Goal: Check status

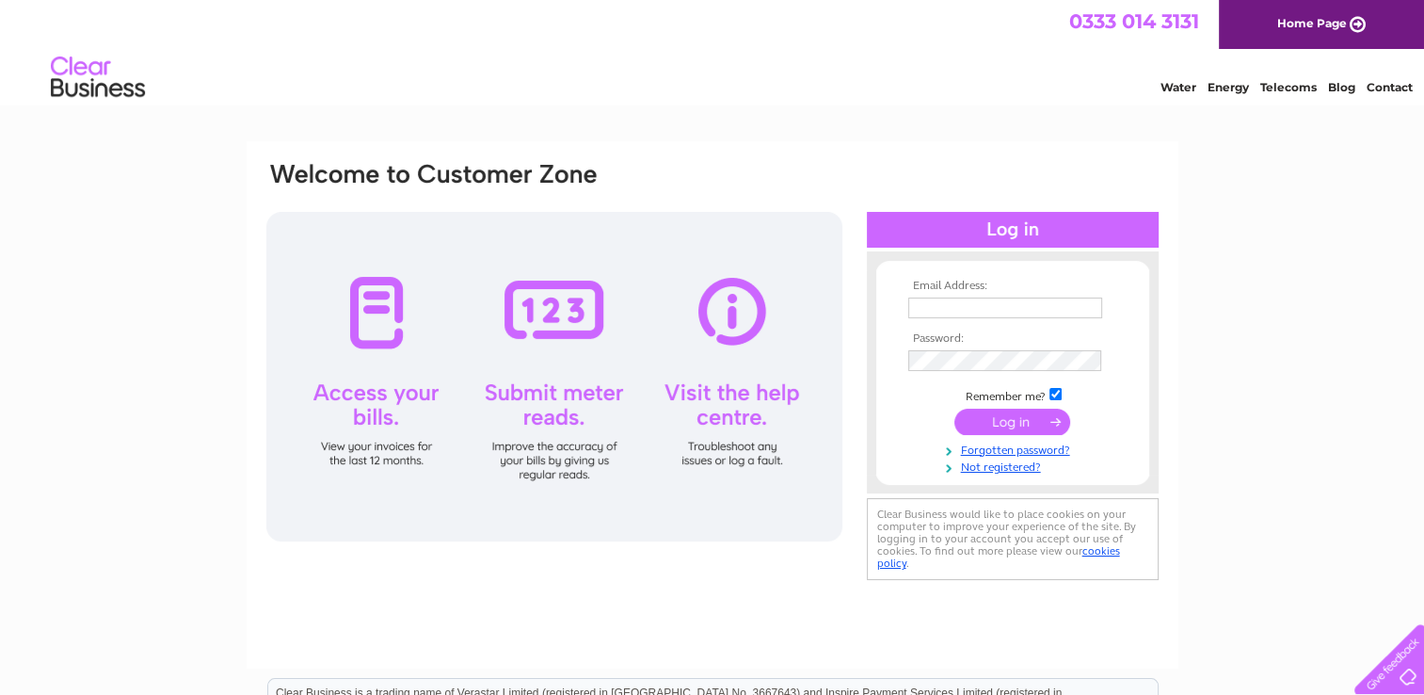
type input "[EMAIL_ADDRESS][DOMAIN_NAME]"
click at [966, 414] on input "submit" at bounding box center [1013, 422] width 116 height 26
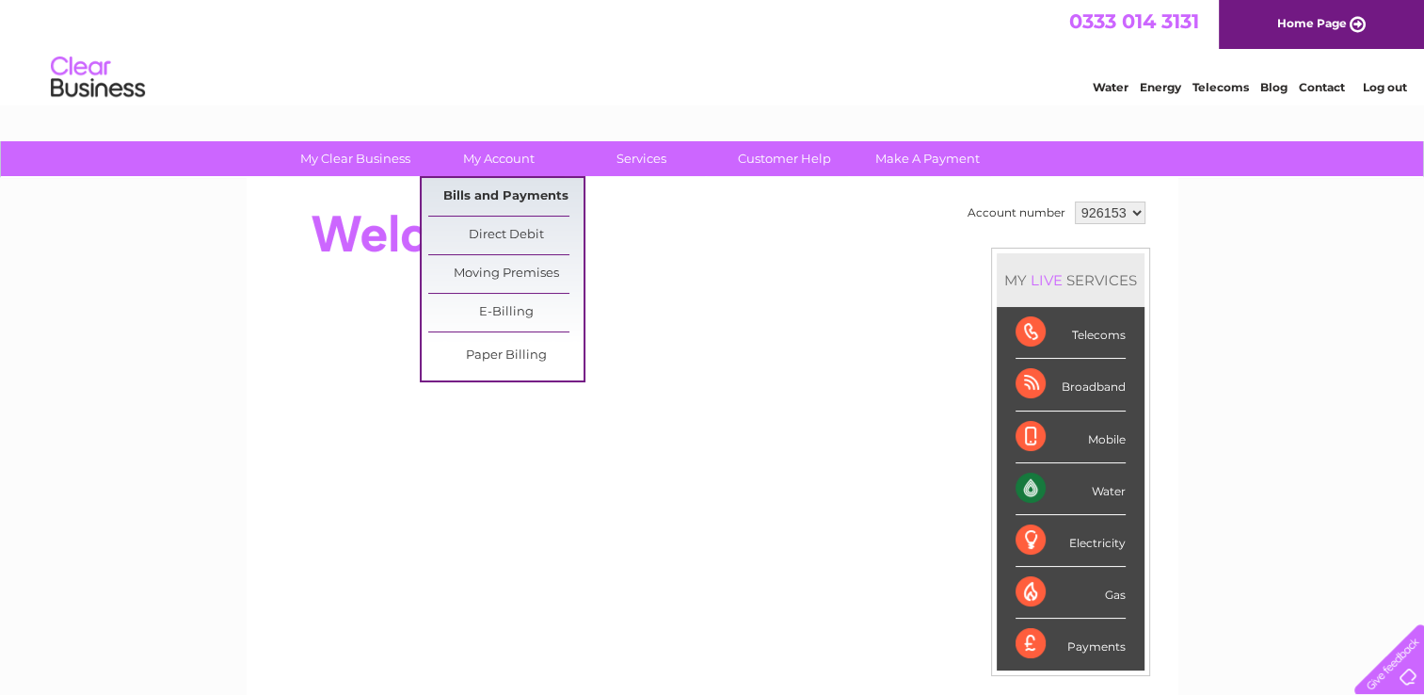
click at [505, 194] on link "Bills and Payments" at bounding box center [505, 197] width 155 height 38
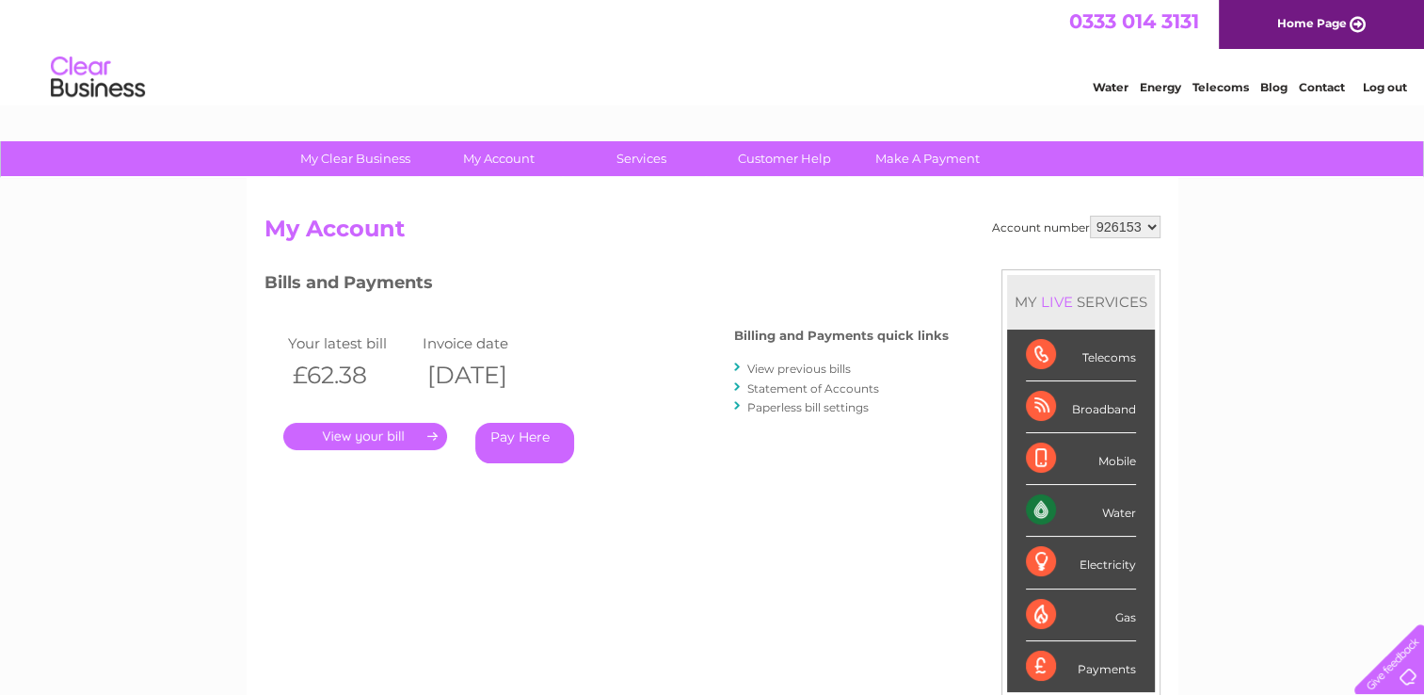
click at [792, 367] on link "View previous bills" at bounding box center [800, 369] width 104 height 14
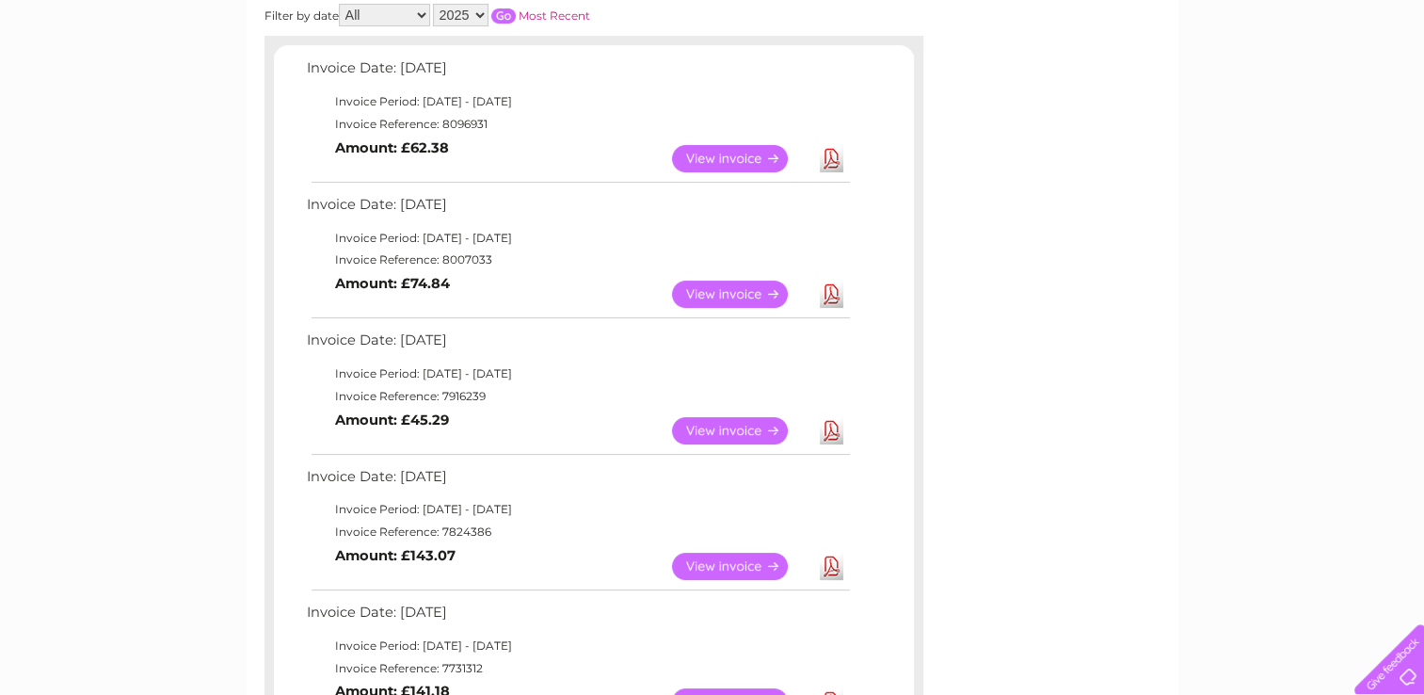
scroll to position [301, 0]
